Goal: Information Seeking & Learning: Learn about a topic

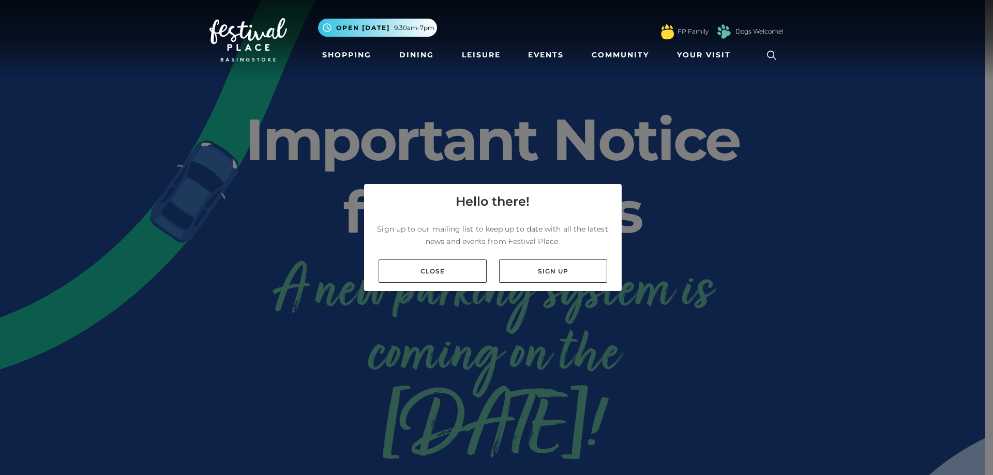
click at [439, 272] on link "Close" at bounding box center [432, 271] width 108 height 23
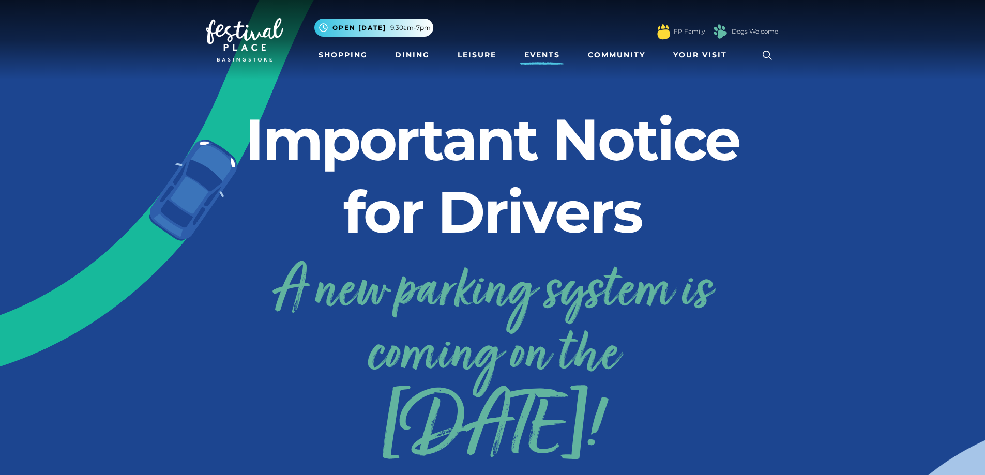
click at [535, 53] on link "Events" at bounding box center [542, 54] width 44 height 19
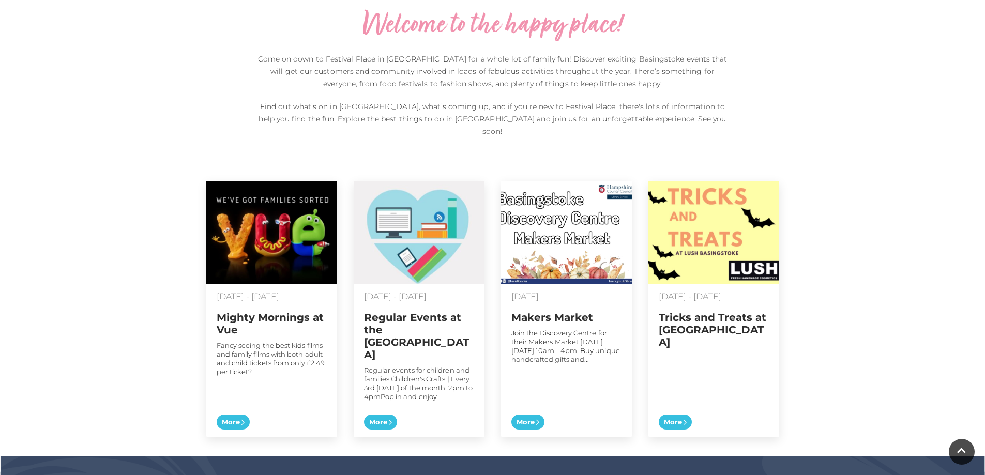
scroll to position [414, 0]
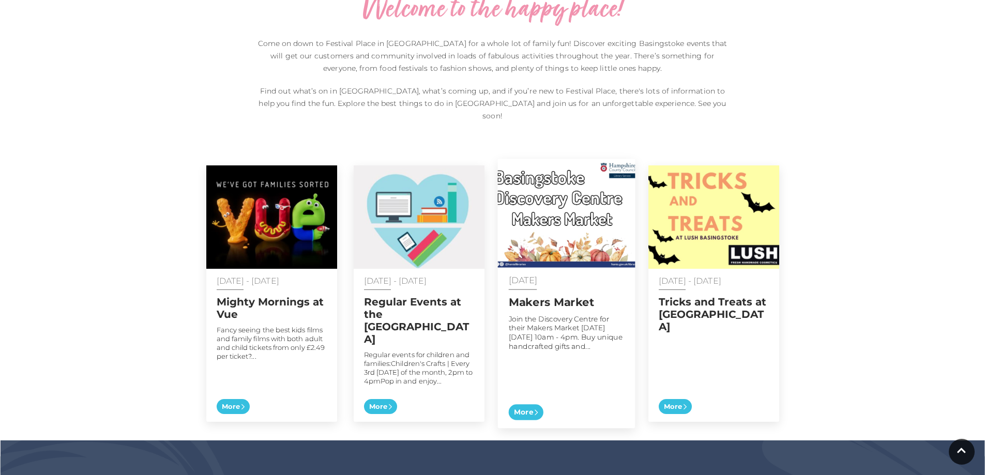
click at [537, 409] on icon at bounding box center [536, 412] width 3 height 7
